Goal: Information Seeking & Learning: Learn about a topic

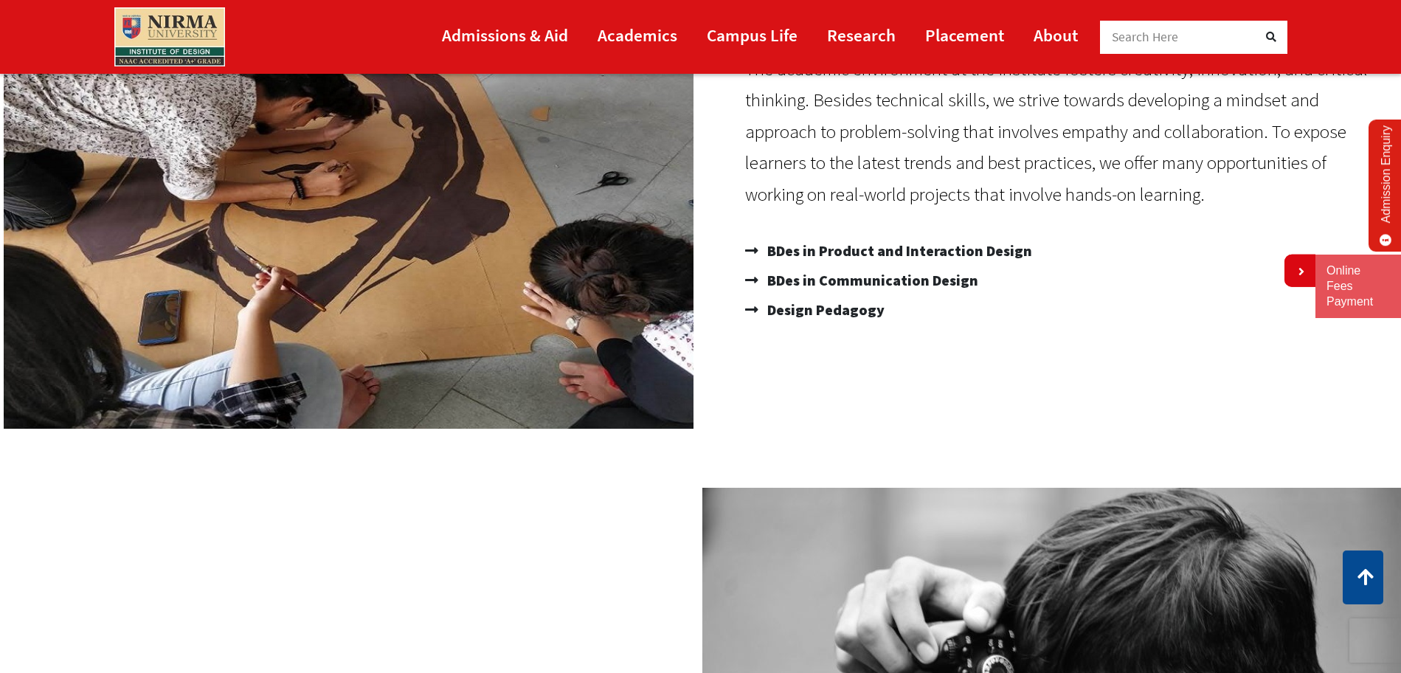
scroll to position [288, 0]
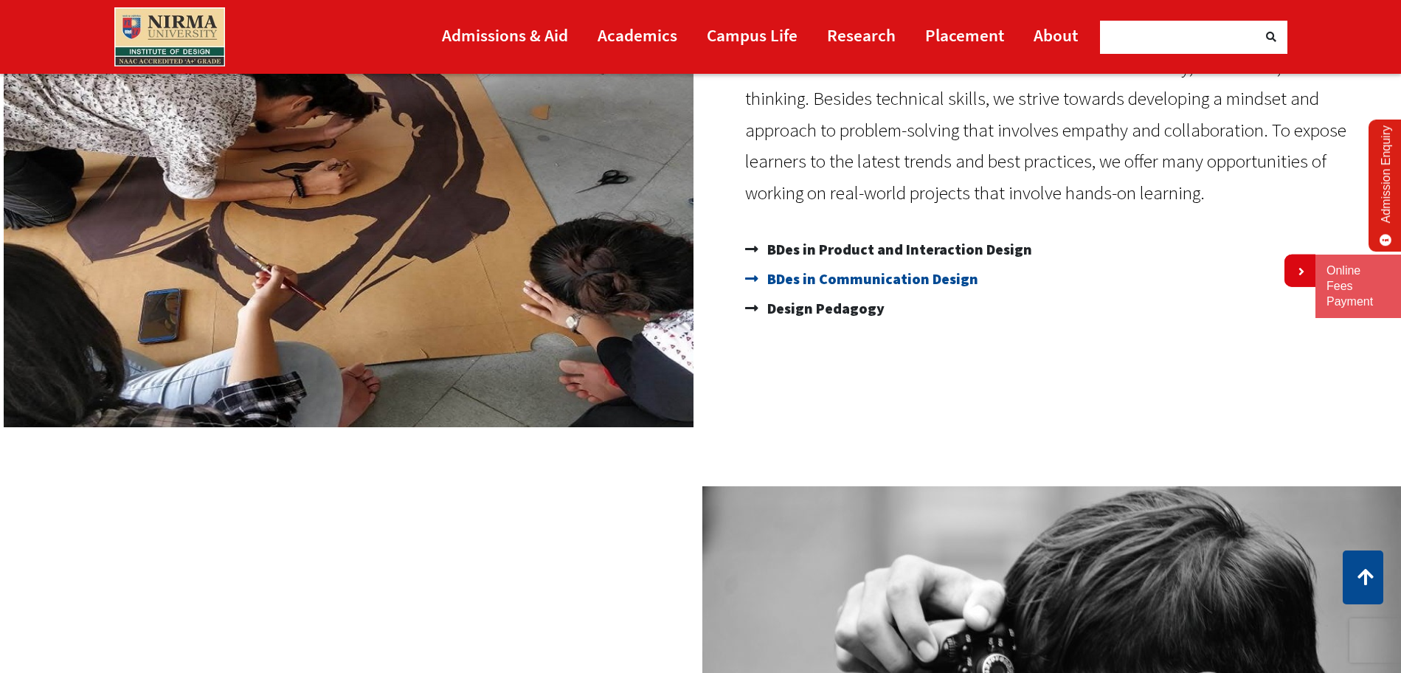
click at [872, 277] on span "BDes in Communication Design" at bounding box center [871, 279] width 215 height 30
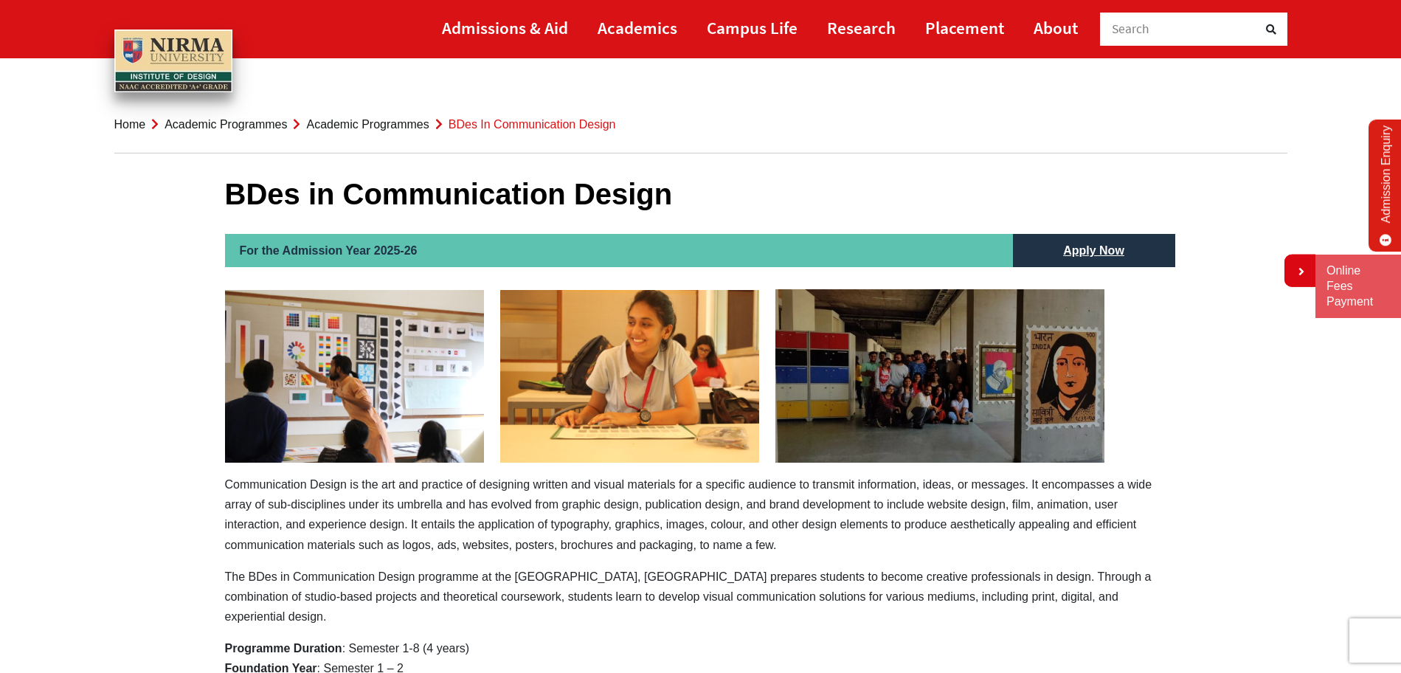
click at [364, 125] on link "Academic Programmes" at bounding box center [367, 124] width 122 height 13
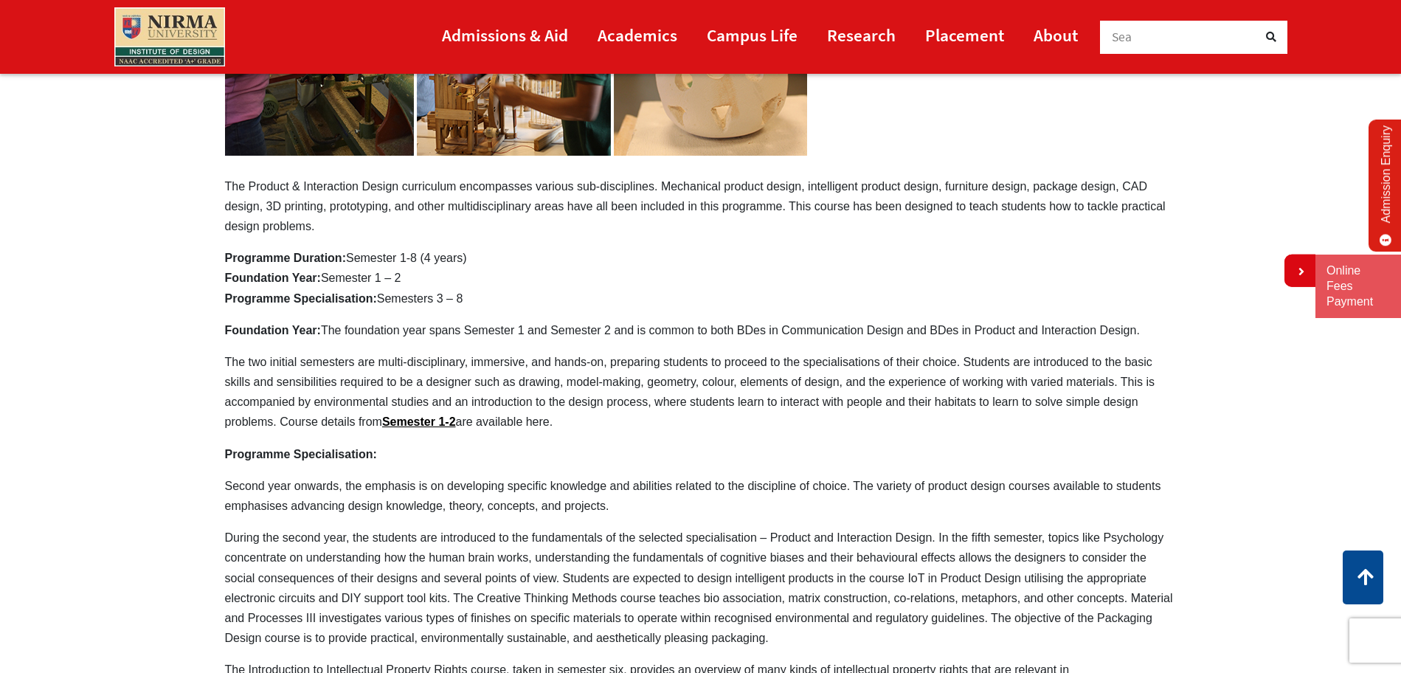
scroll to position [390, 0]
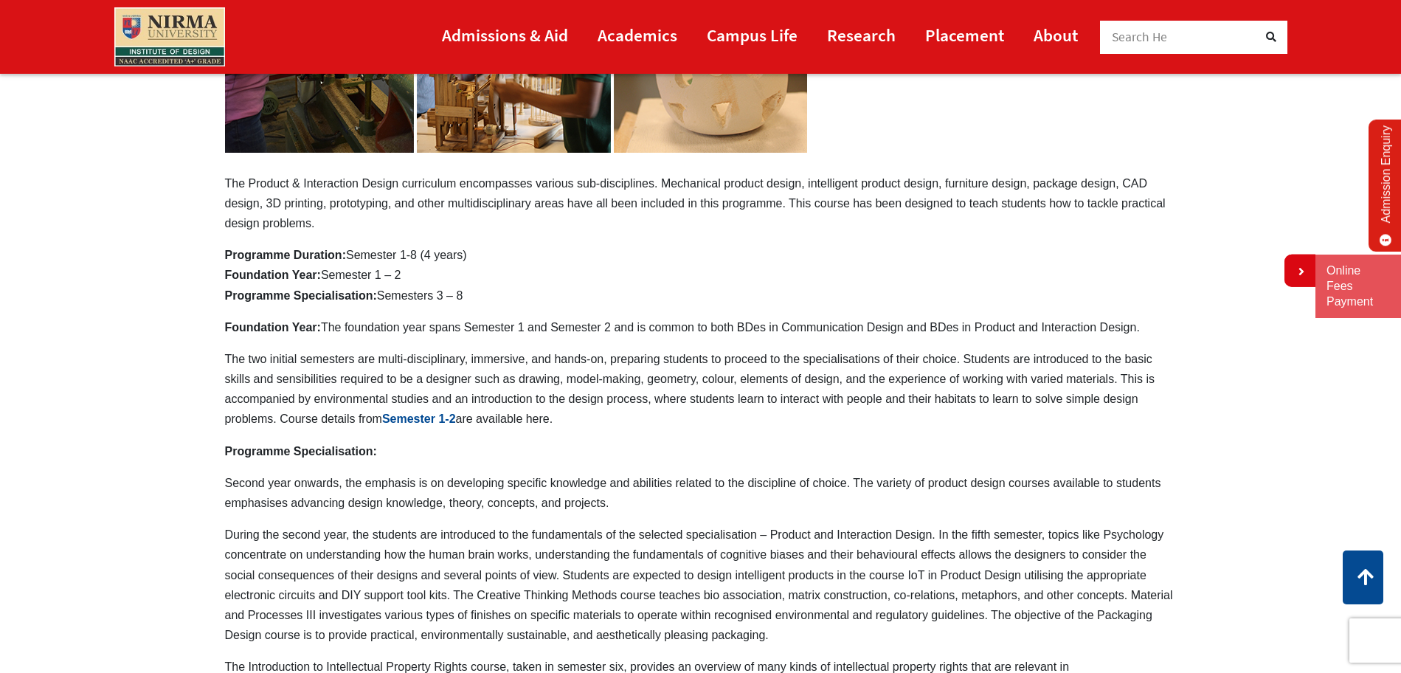
click at [414, 413] on link "Semester 1-2" at bounding box center [419, 418] width 74 height 13
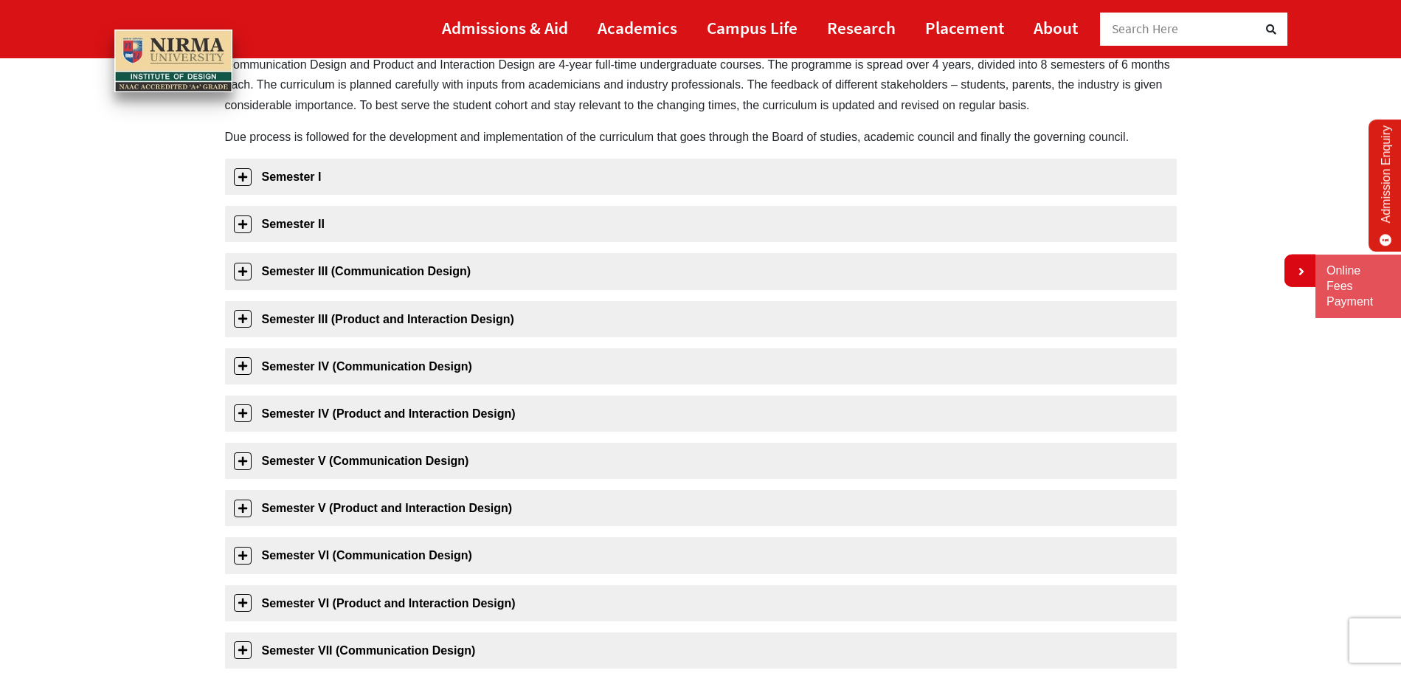
scroll to position [168, 0]
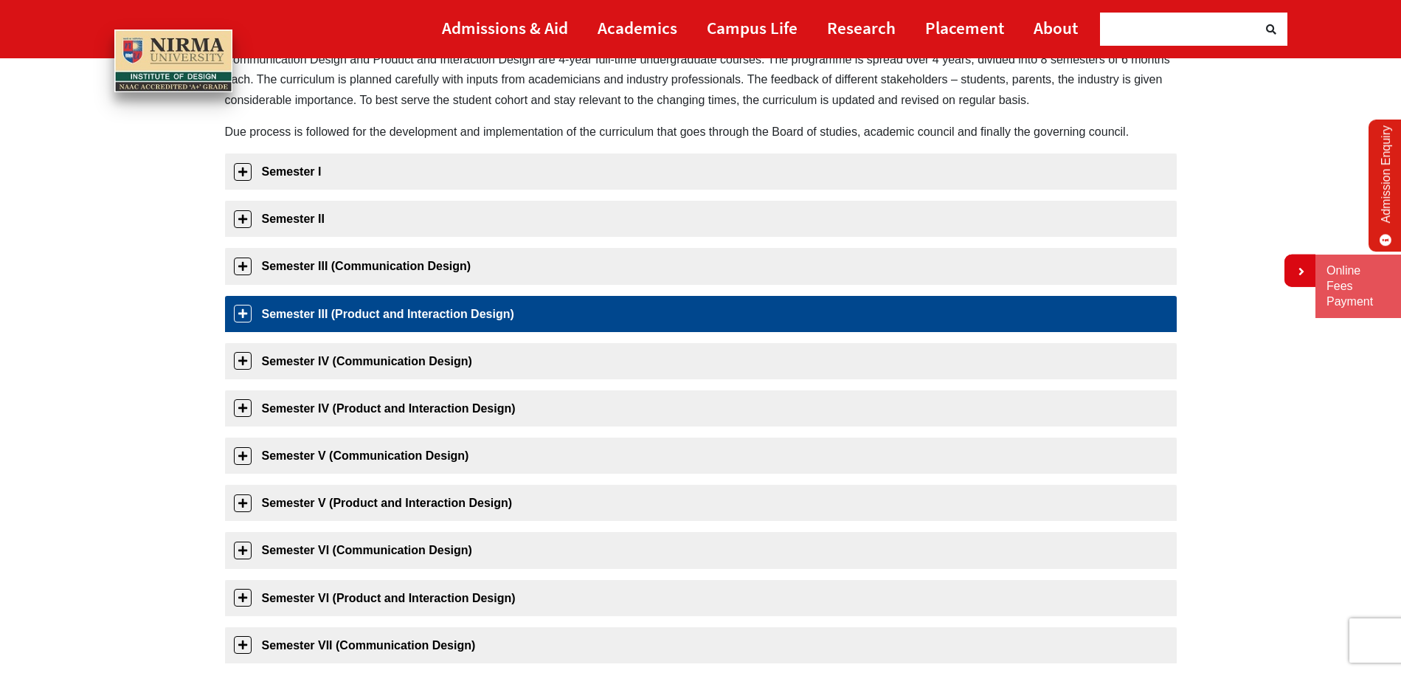
click at [404, 300] on link "Semester III (Product and Interaction Design)" at bounding box center [701, 314] width 952 height 36
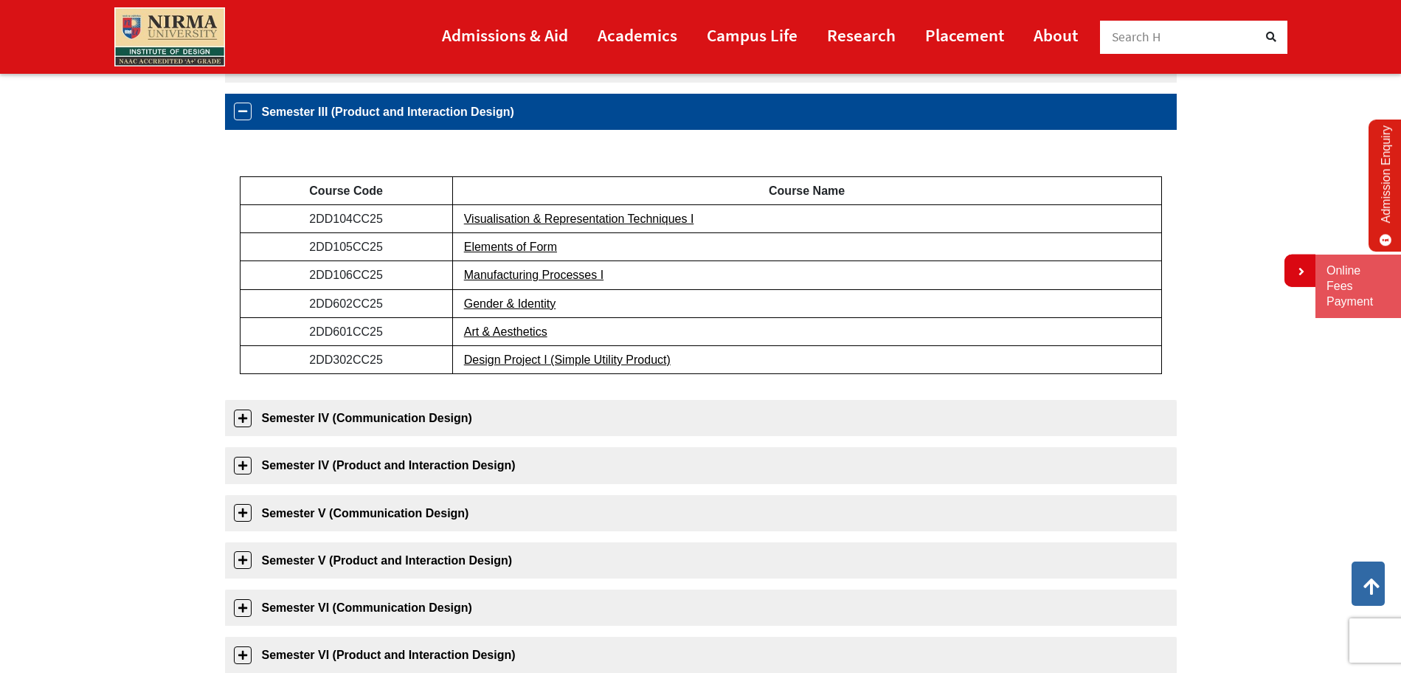
scroll to position [375, 0]
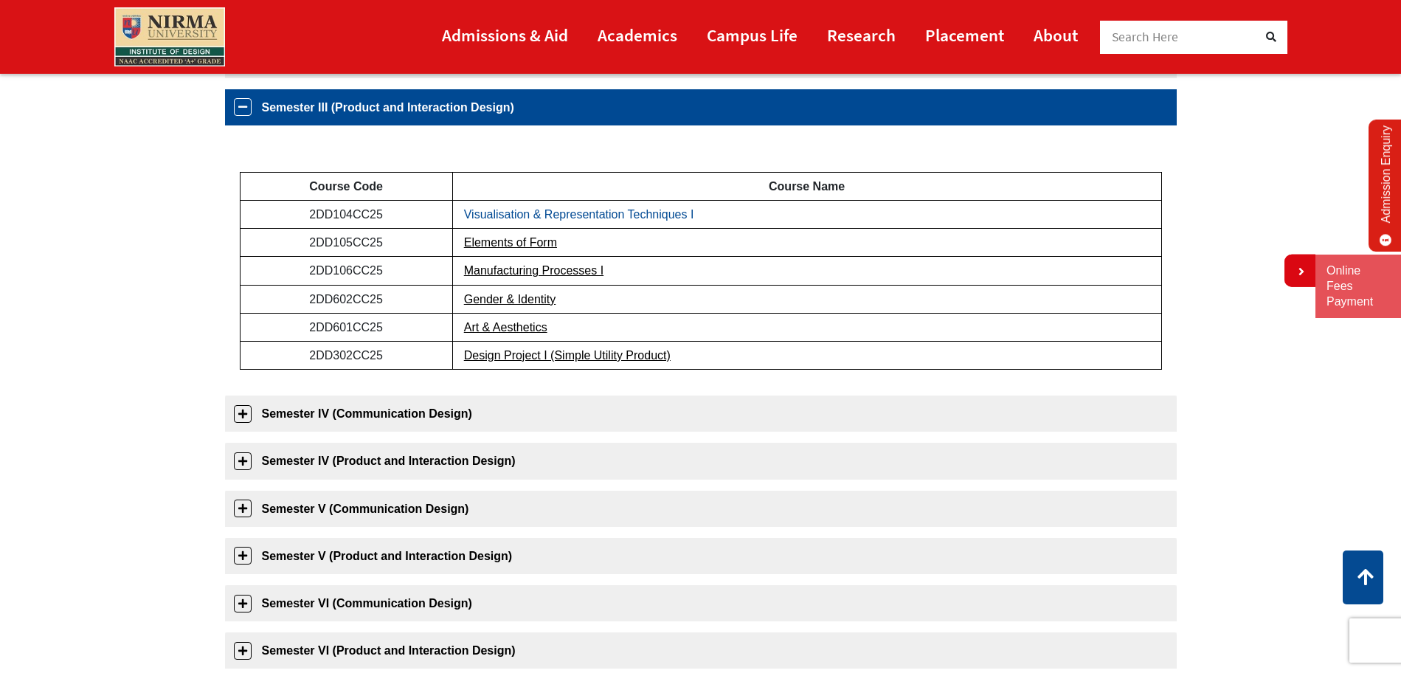
click at [555, 215] on link "Visualisation & Representation Techniques I" at bounding box center [579, 214] width 230 height 13
click at [528, 133] on div "Course Code Course Name 2DD104CC25 Visualisation & Representation Techniques I …" at bounding box center [701, 255] width 952 height 260
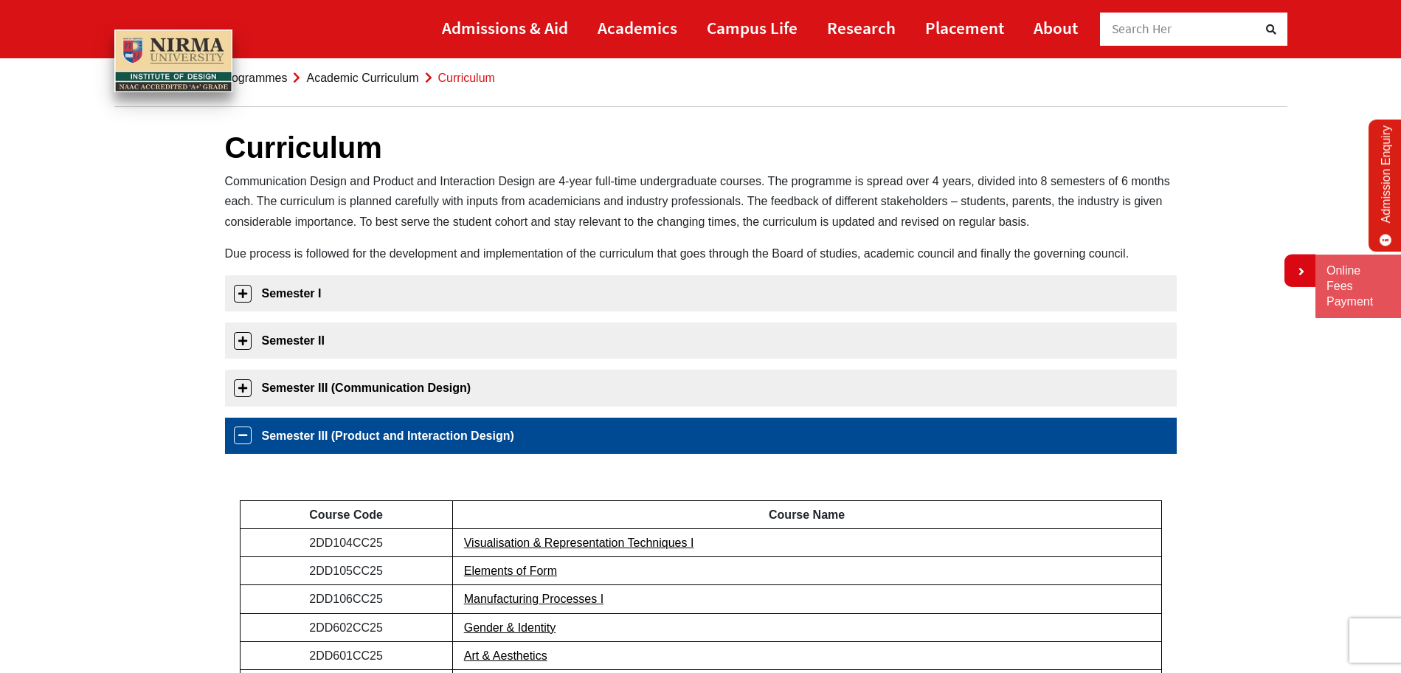
scroll to position [0, 0]
